Goal: Task Accomplishment & Management: Use online tool/utility

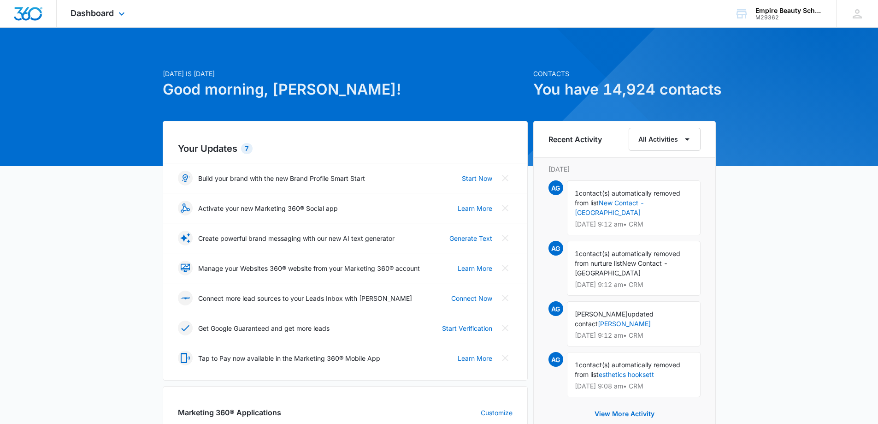
click at [105, 18] on div "Dashboard Apps Forms CRM Email Shop Payments POS Files Brand Settings" at bounding box center [99, 13] width 84 height 27
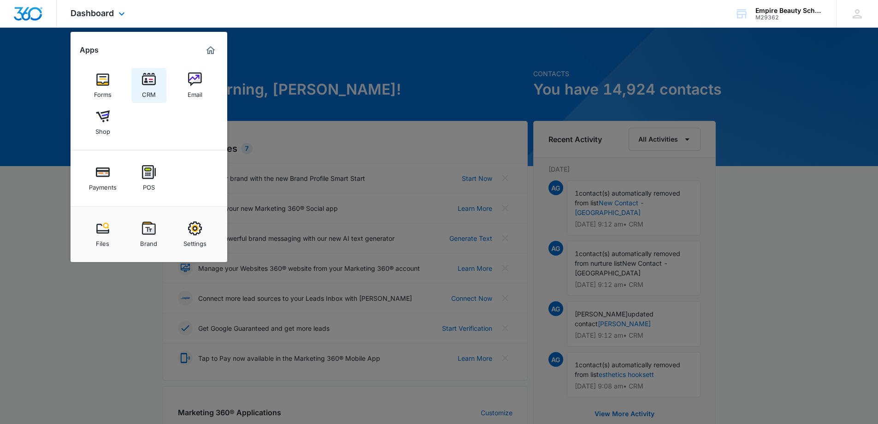
click at [154, 83] on img at bounding box center [149, 79] width 14 height 14
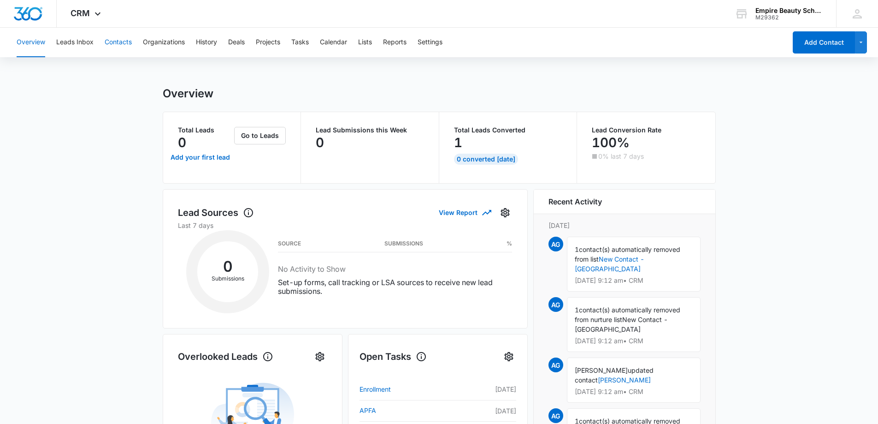
click at [121, 44] on button "Contacts" at bounding box center [118, 43] width 27 height 30
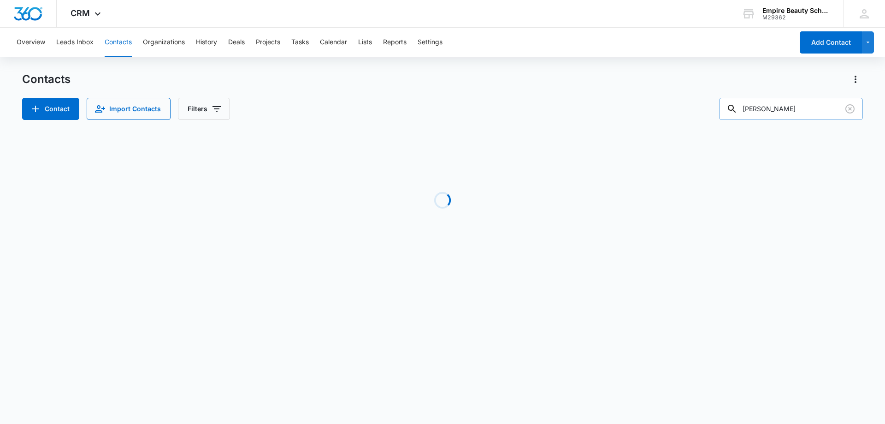
click at [786, 112] on input "[PERSON_NAME]" at bounding box center [791, 109] width 144 height 22
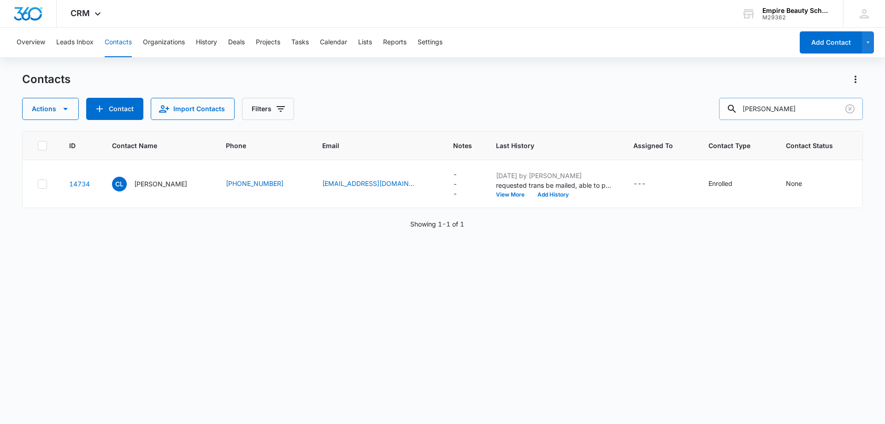
type input "[PERSON_NAME]"
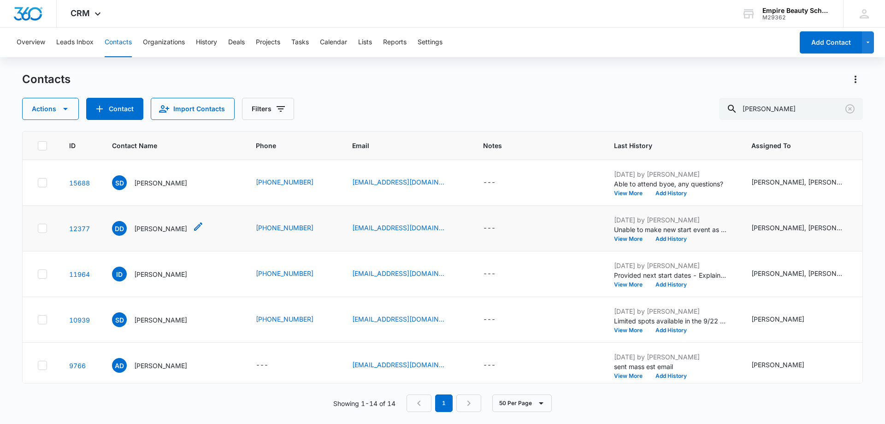
click at [151, 222] on div "DD [PERSON_NAME]" at bounding box center [149, 228] width 75 height 15
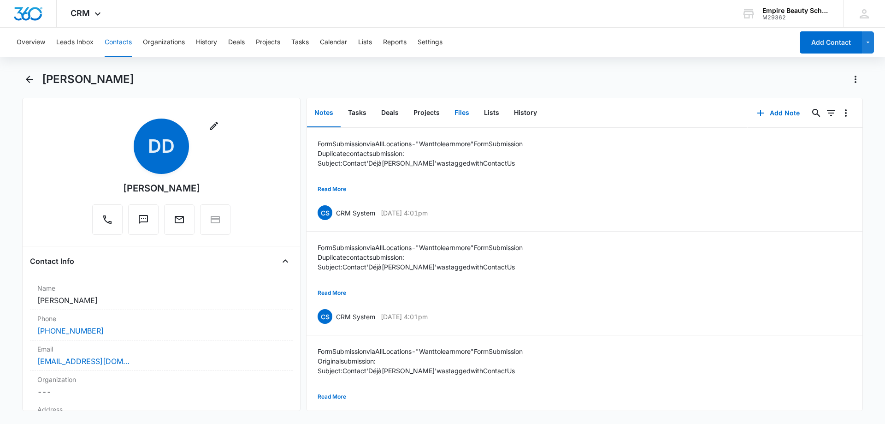
click at [468, 105] on button "Files" at bounding box center [462, 113] width 30 height 29
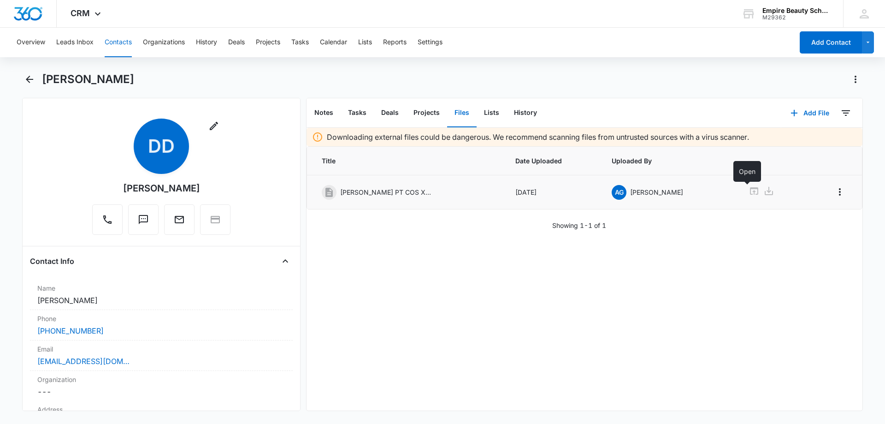
click at [750, 188] on icon at bounding box center [754, 190] width 8 height 7
